Goal: Check status

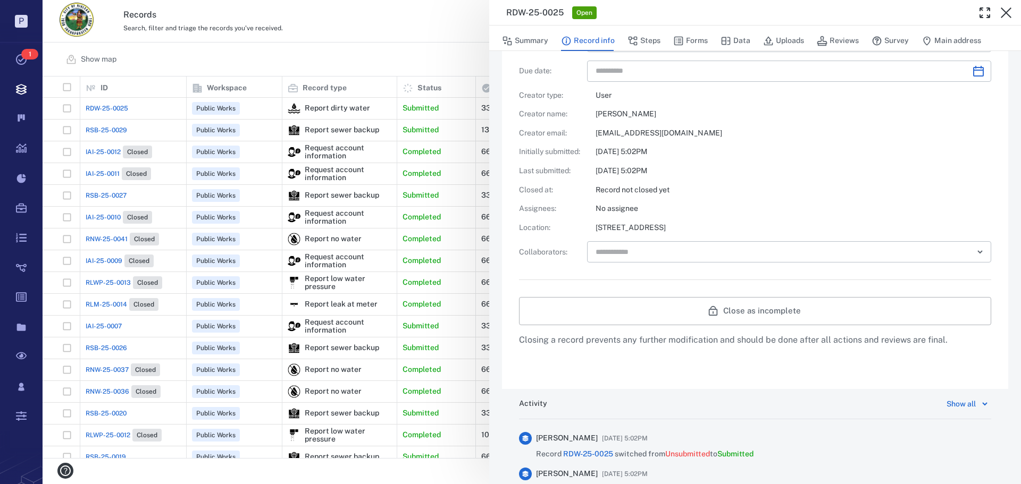
scroll to position [444, 0]
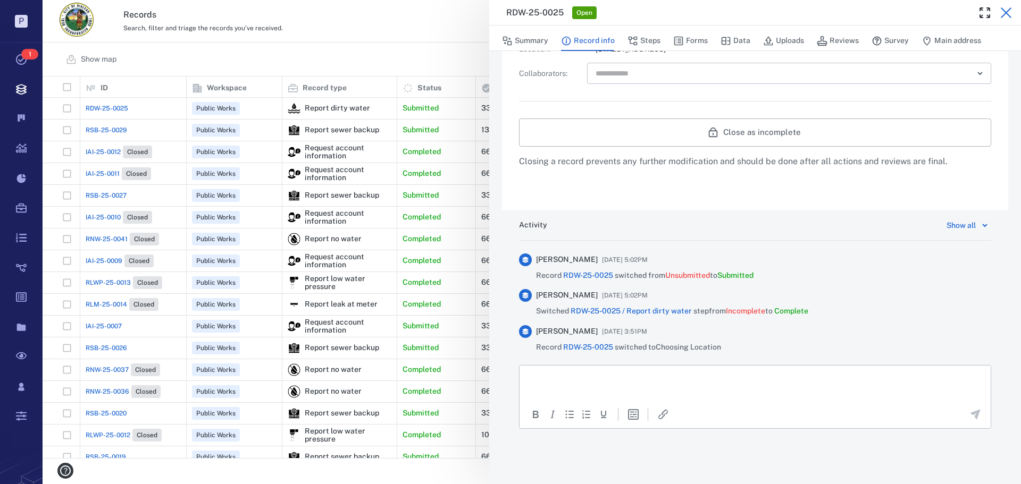
click at [1007, 11] on icon "button" at bounding box center [1005, 12] width 11 height 11
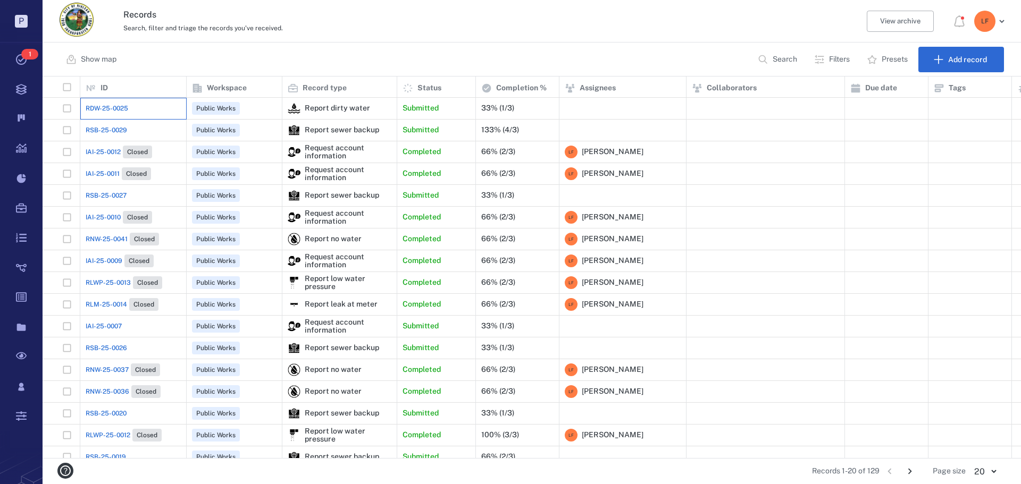
click at [154, 109] on div "RDW-25-0025" at bounding box center [133, 108] width 95 height 21
click at [121, 110] on span "RDW-25-0025" at bounding box center [107, 109] width 43 height 10
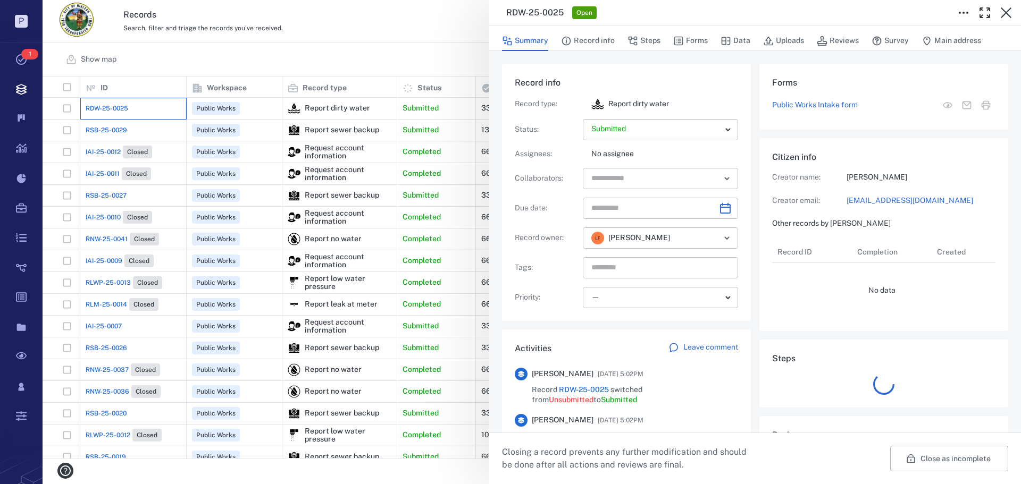
scroll to position [43, 211]
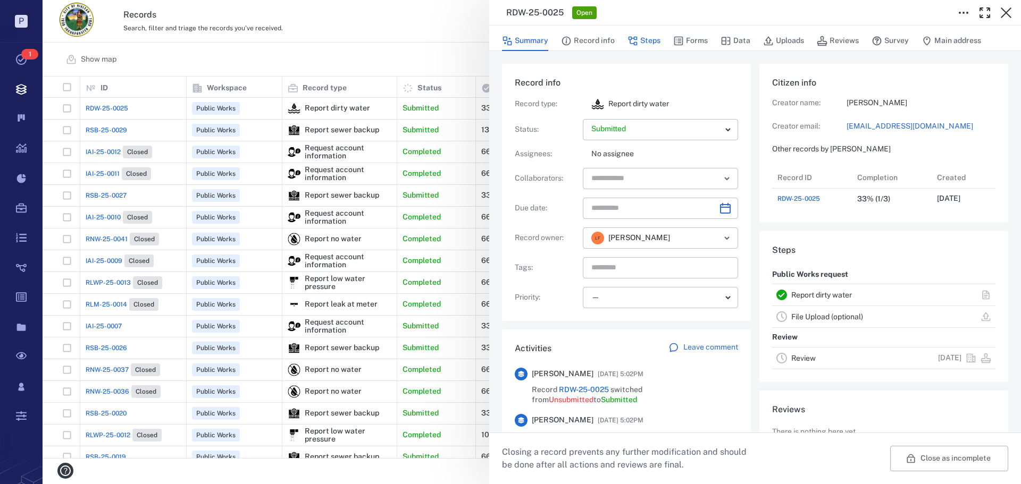
click at [636, 40] on icon "button" at bounding box center [632, 41] width 11 height 11
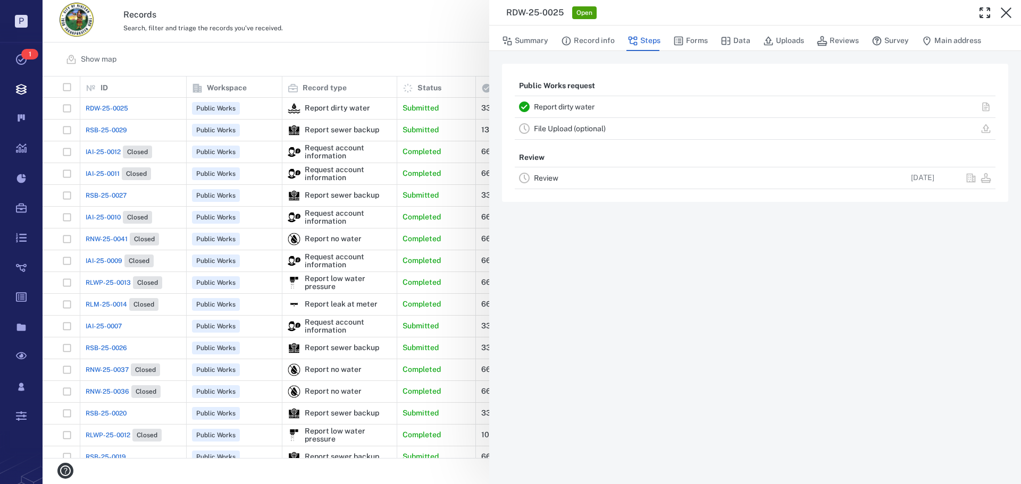
click at [560, 105] on link "Report dirty water" at bounding box center [564, 107] width 61 height 9
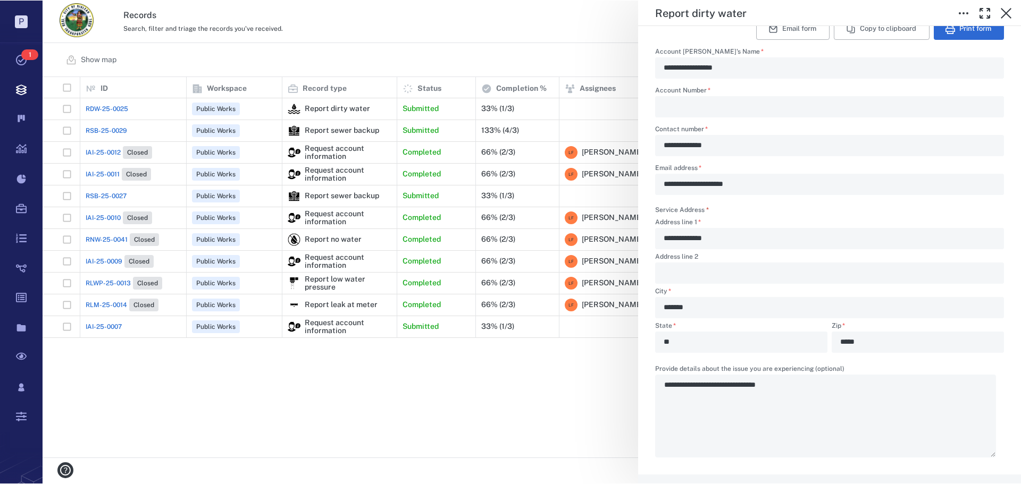
scroll to position [374, 971]
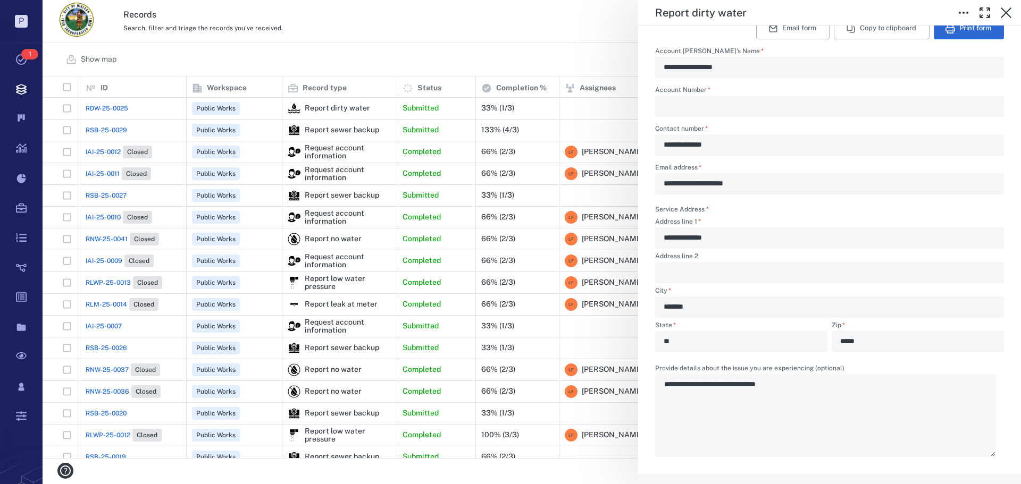
type textarea "*"
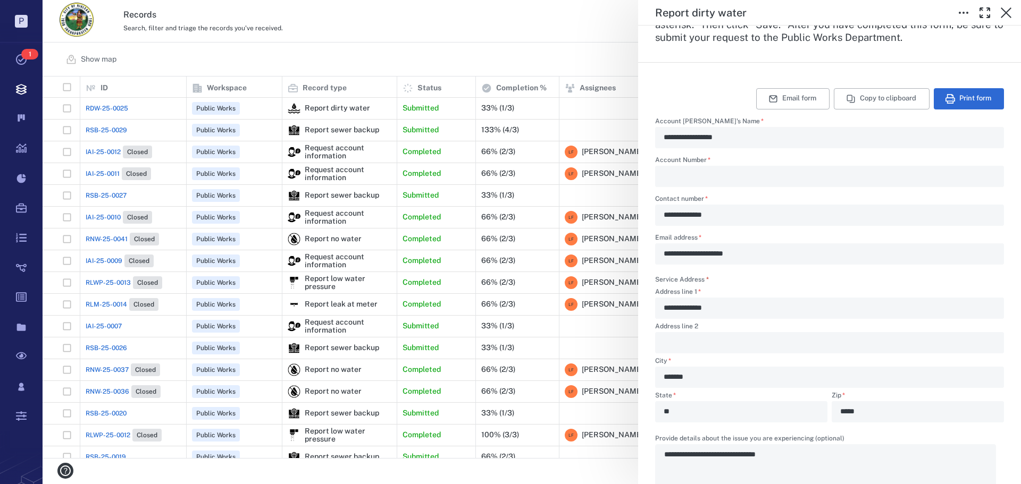
scroll to position [213, 0]
